Goal: Transaction & Acquisition: Purchase product/service

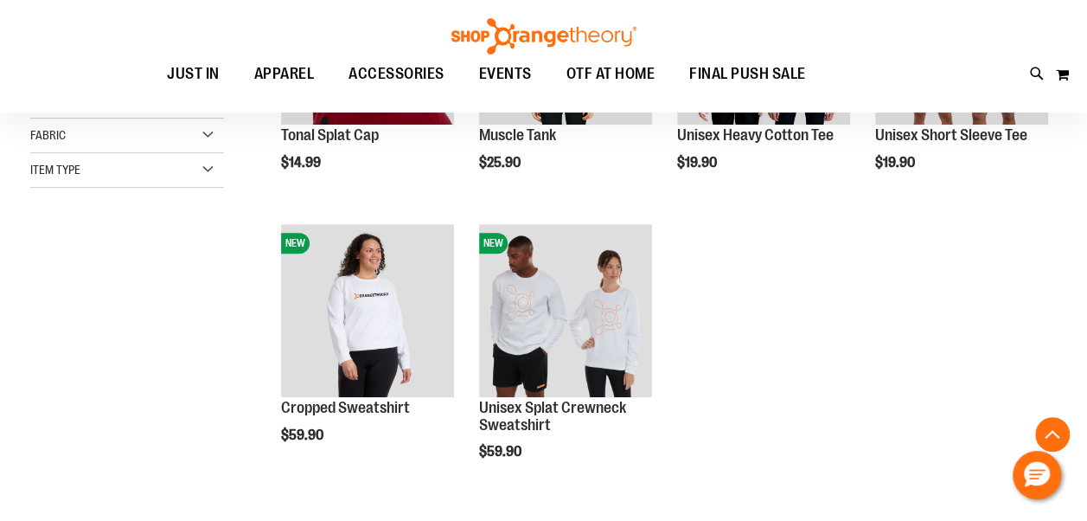
scroll to position [403, 0]
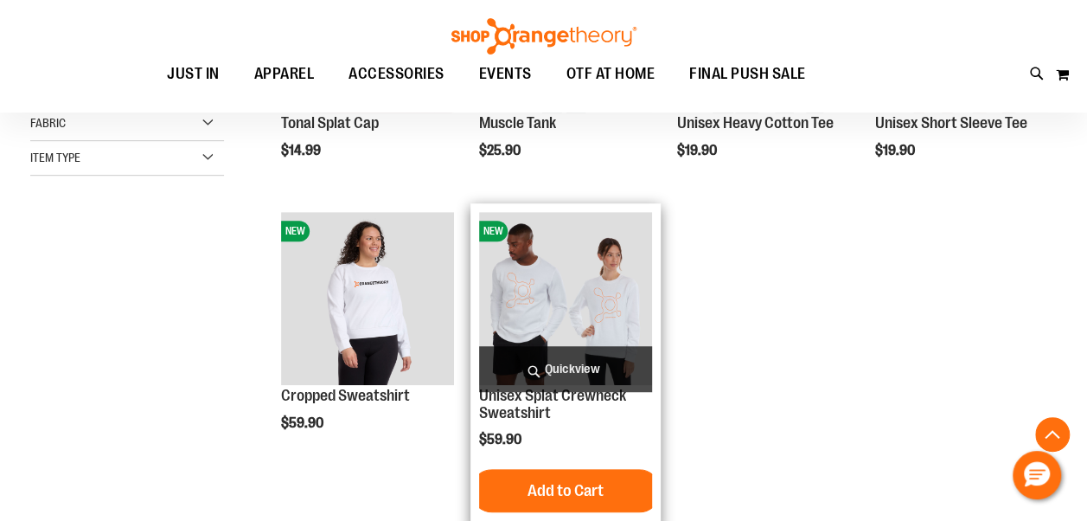
drag, startPoint x: 783, startPoint y: 379, endPoint x: 616, endPoint y: 316, distance: 178.9
click at [615, 318] on img "product" at bounding box center [565, 298] width 173 height 173
click at [646, 259] on img "product" at bounding box center [565, 298] width 173 height 173
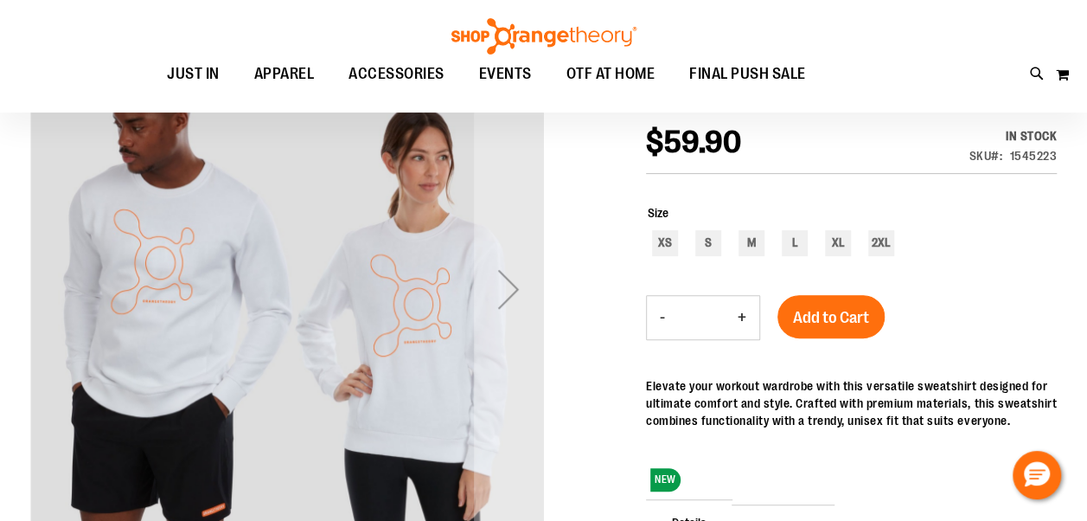
scroll to position [288, 0]
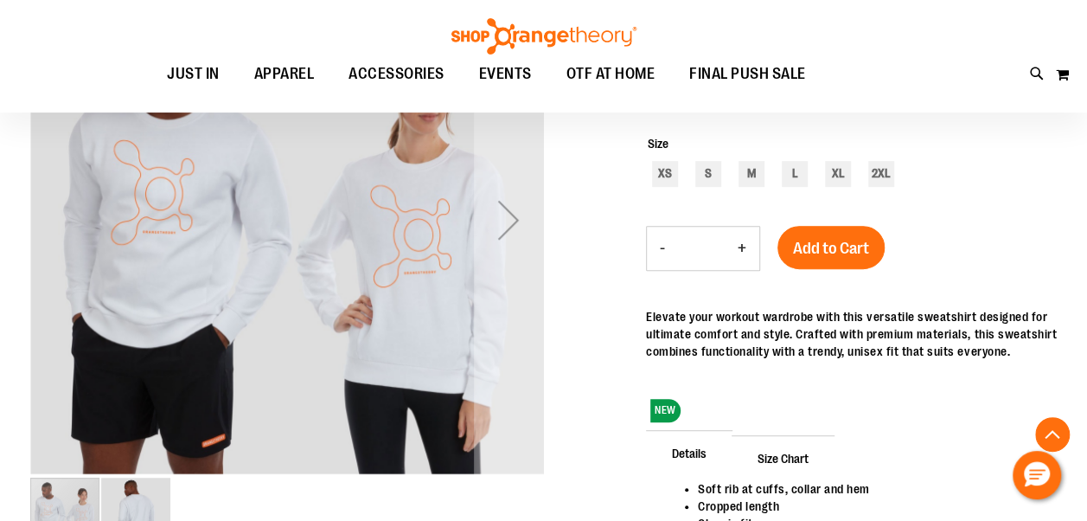
click at [516, 214] on div "Next" at bounding box center [508, 219] width 69 height 69
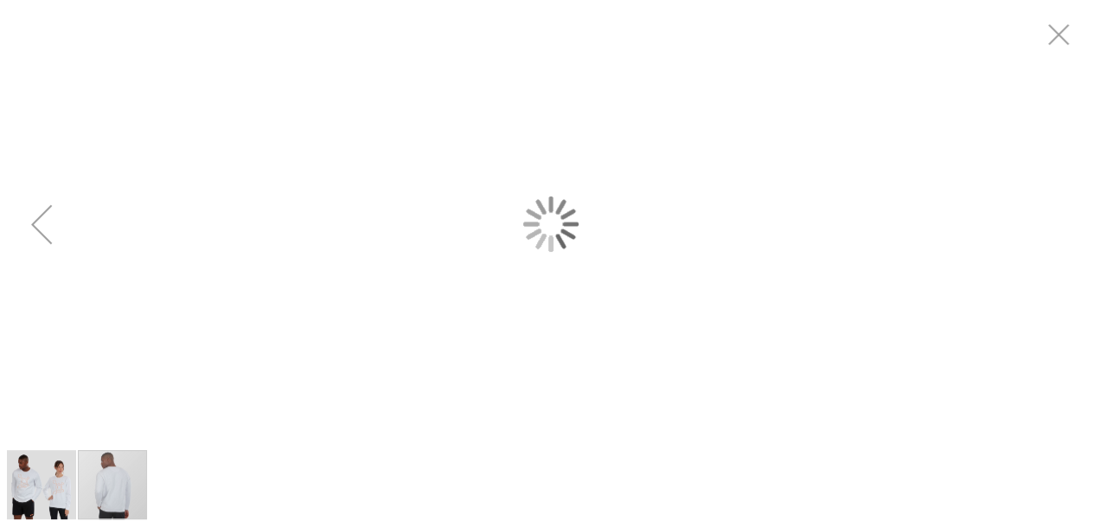
scroll to position [0, 0]
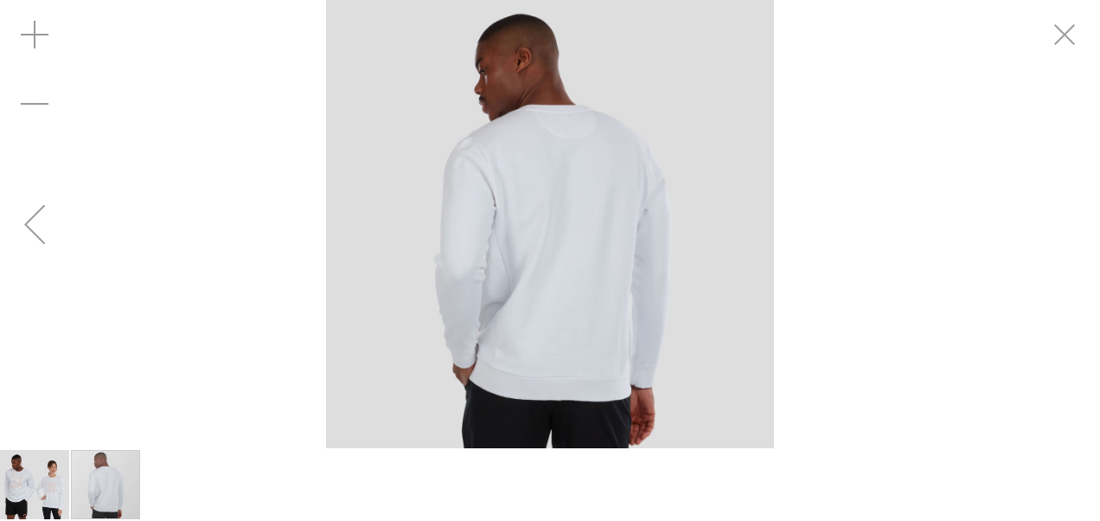
click at [36, 230] on div "Previous" at bounding box center [34, 223] width 69 height 69
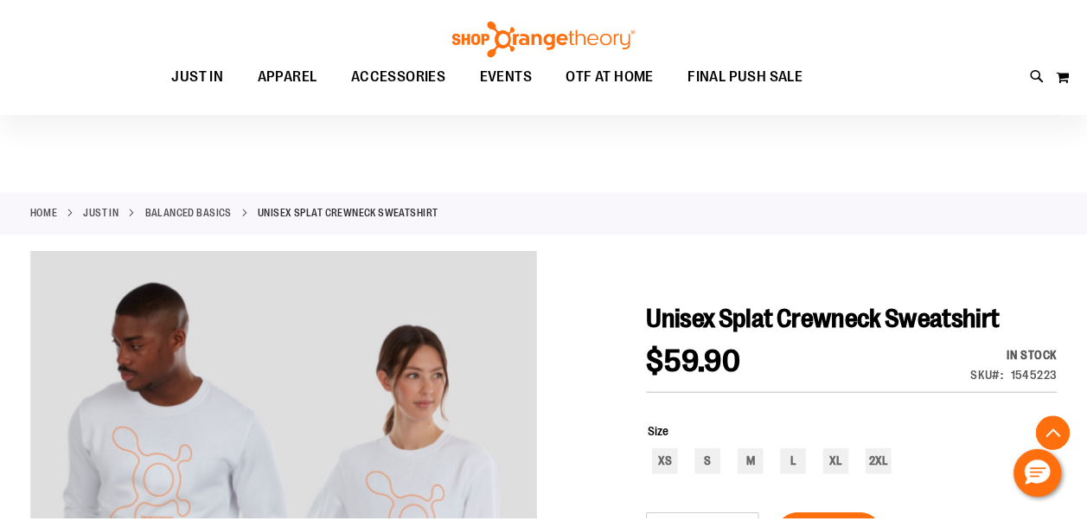
scroll to position [287, 0]
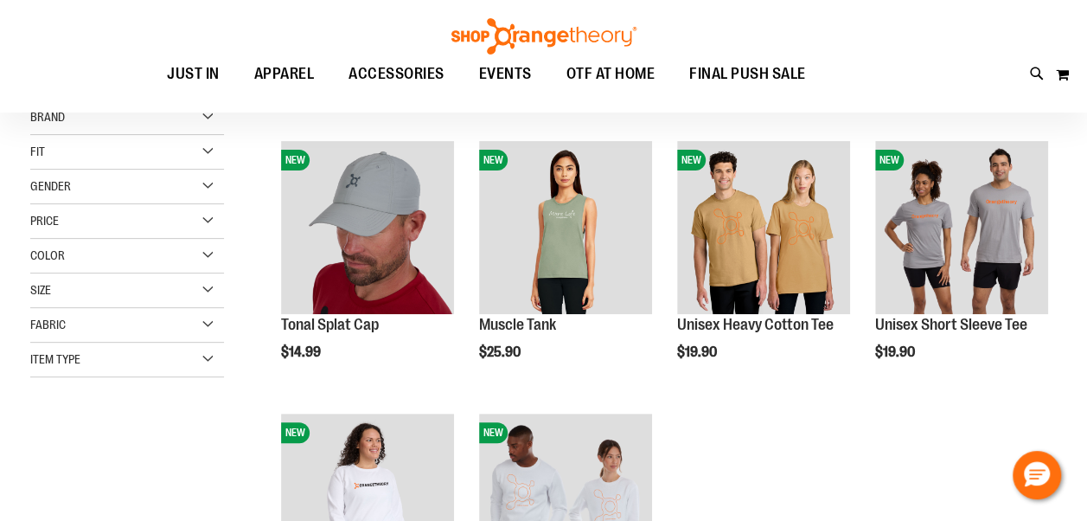
scroll to position [142, 0]
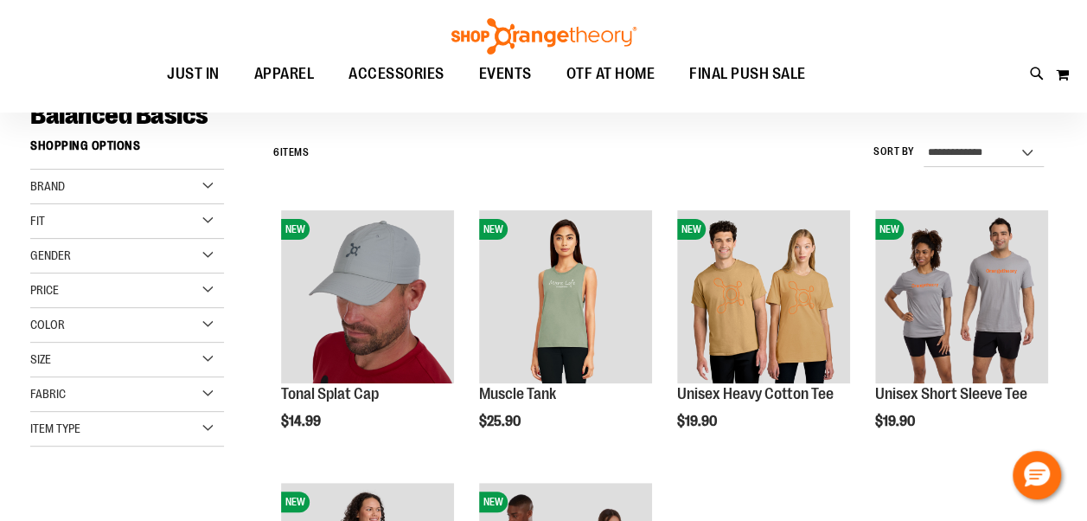
click at [126, 192] on div "Brand" at bounding box center [127, 186] width 194 height 35
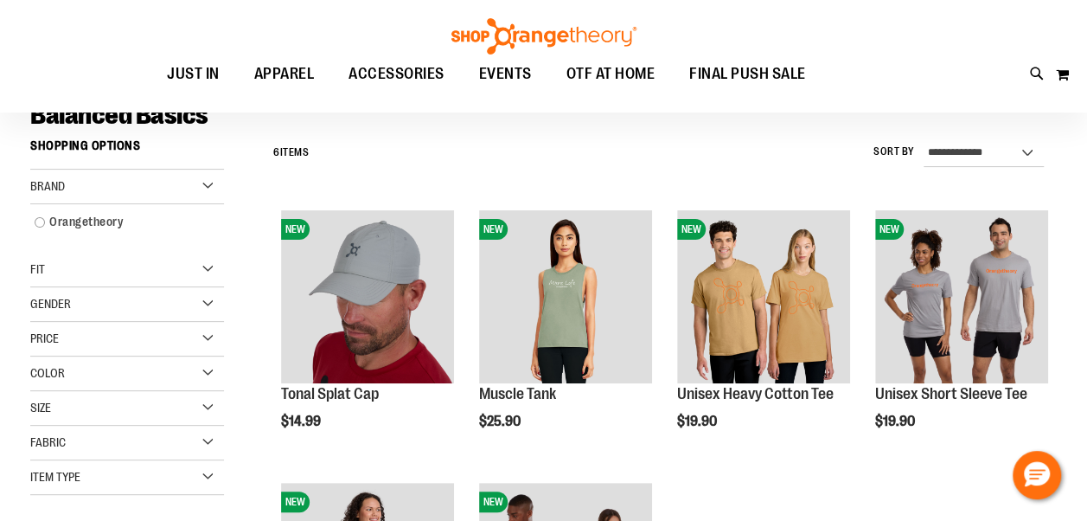
click at [74, 273] on div "Fit" at bounding box center [127, 269] width 194 height 35
